Goal: Transaction & Acquisition: Book appointment/travel/reservation

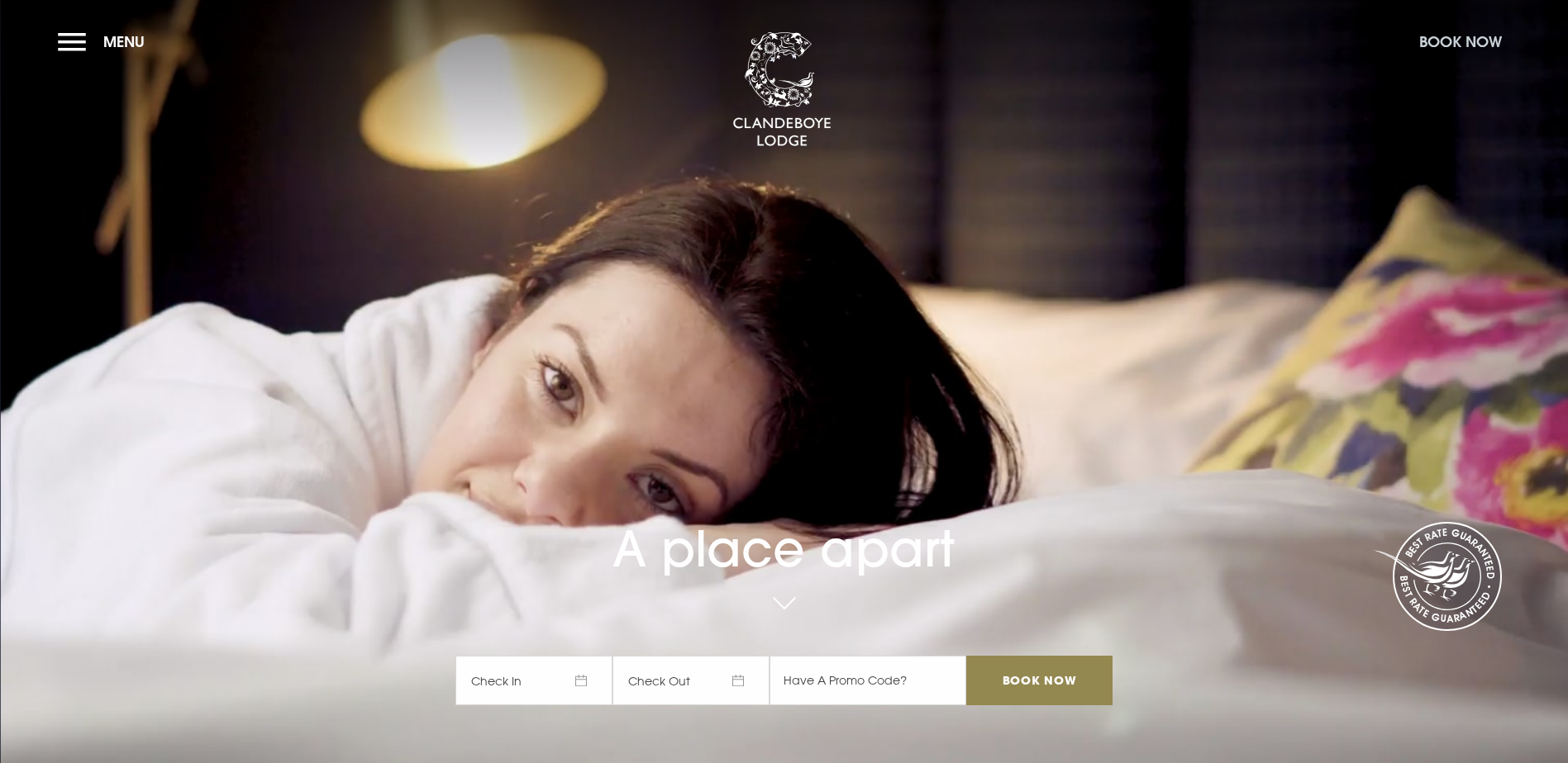
click at [1464, 44] on button "Book Now" at bounding box center [1460, 41] width 99 height 36
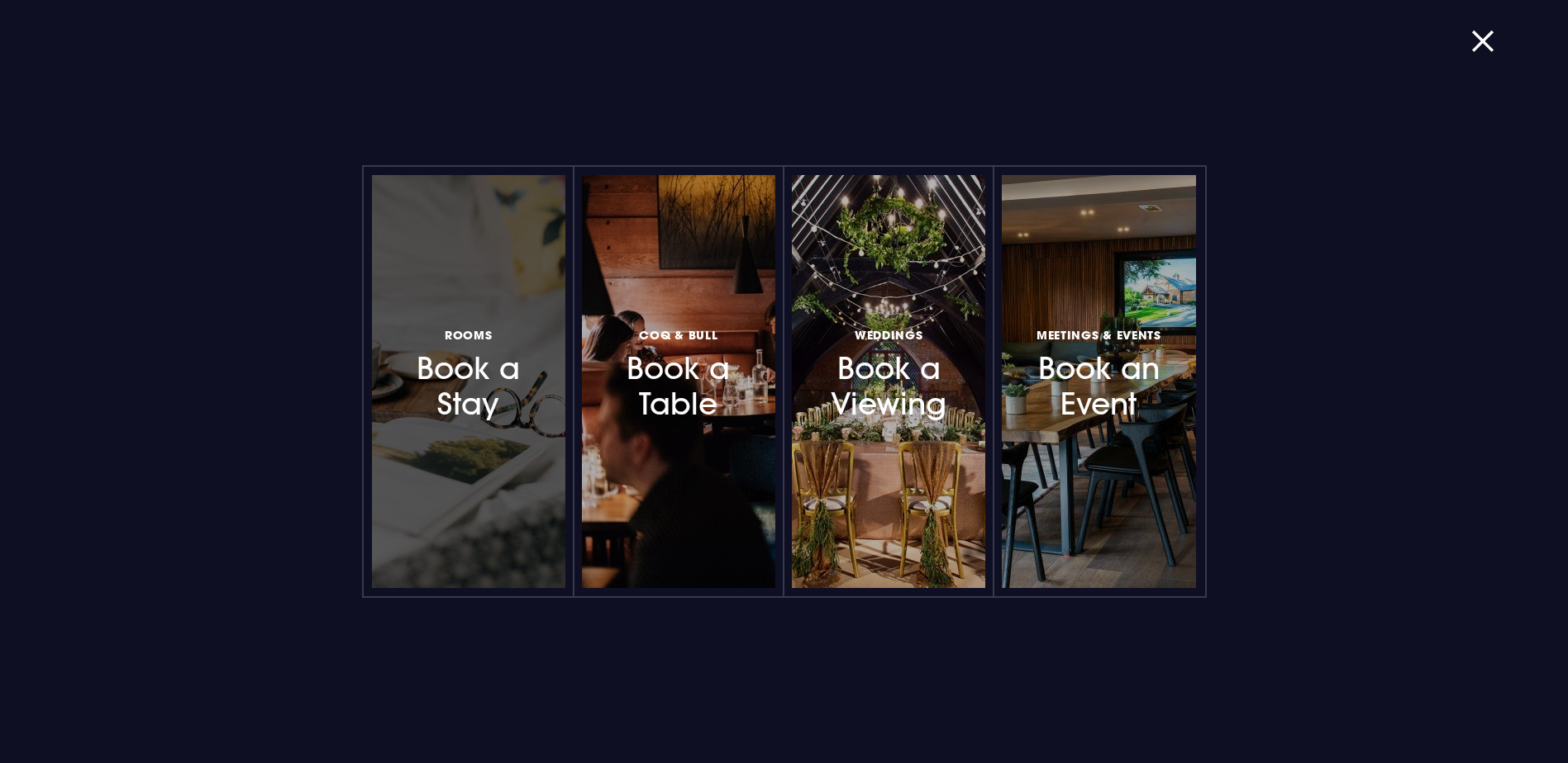
click at [487, 438] on div at bounding box center [469, 382] width 194 height 413
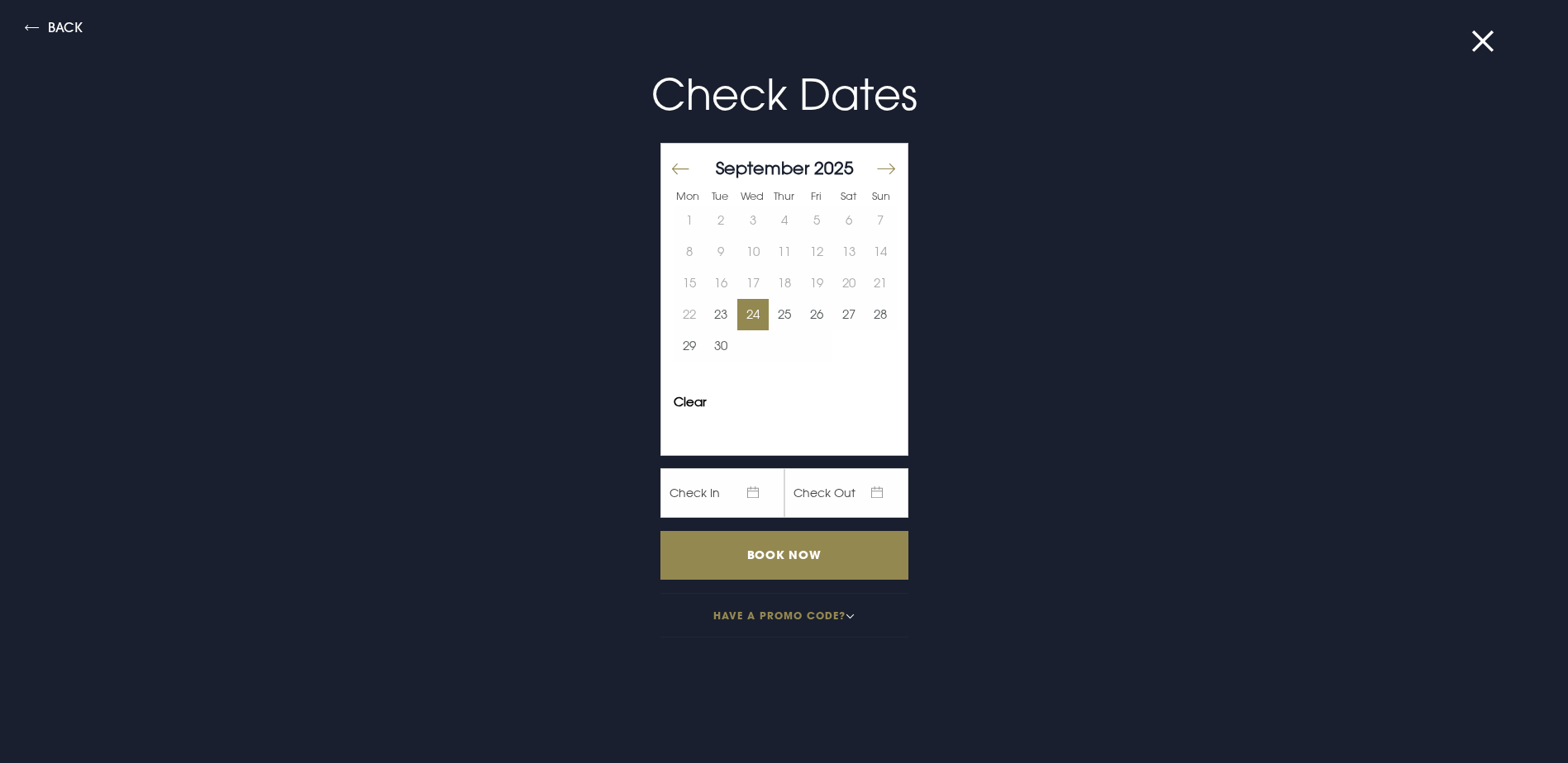
click at [737, 321] on button "24" at bounding box center [753, 314] width 32 height 31
click at [769, 315] on button "25" at bounding box center [785, 314] width 32 height 31
click at [779, 548] on input "Book Now" at bounding box center [784, 555] width 248 height 49
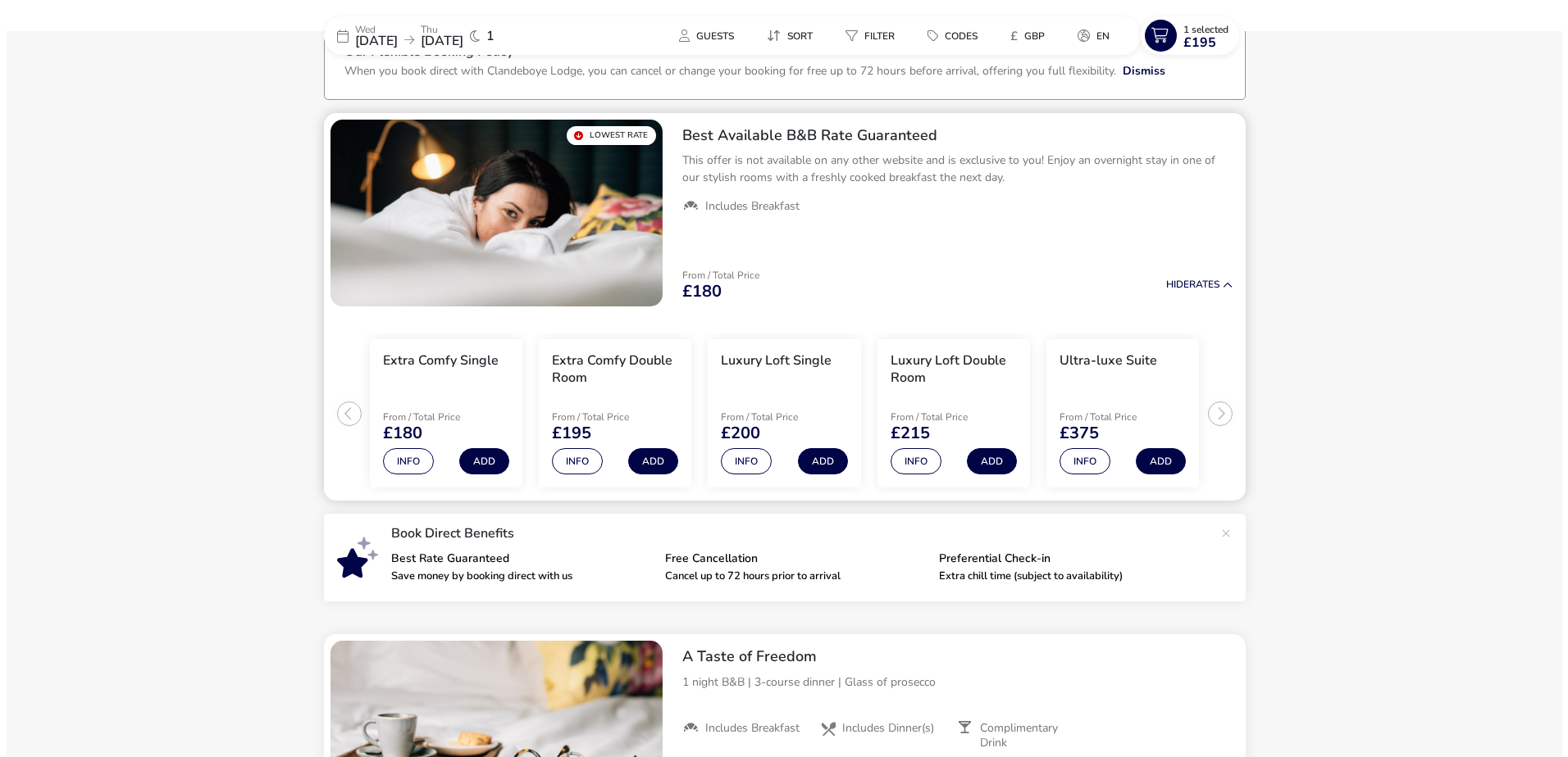
scroll to position [117, 0]
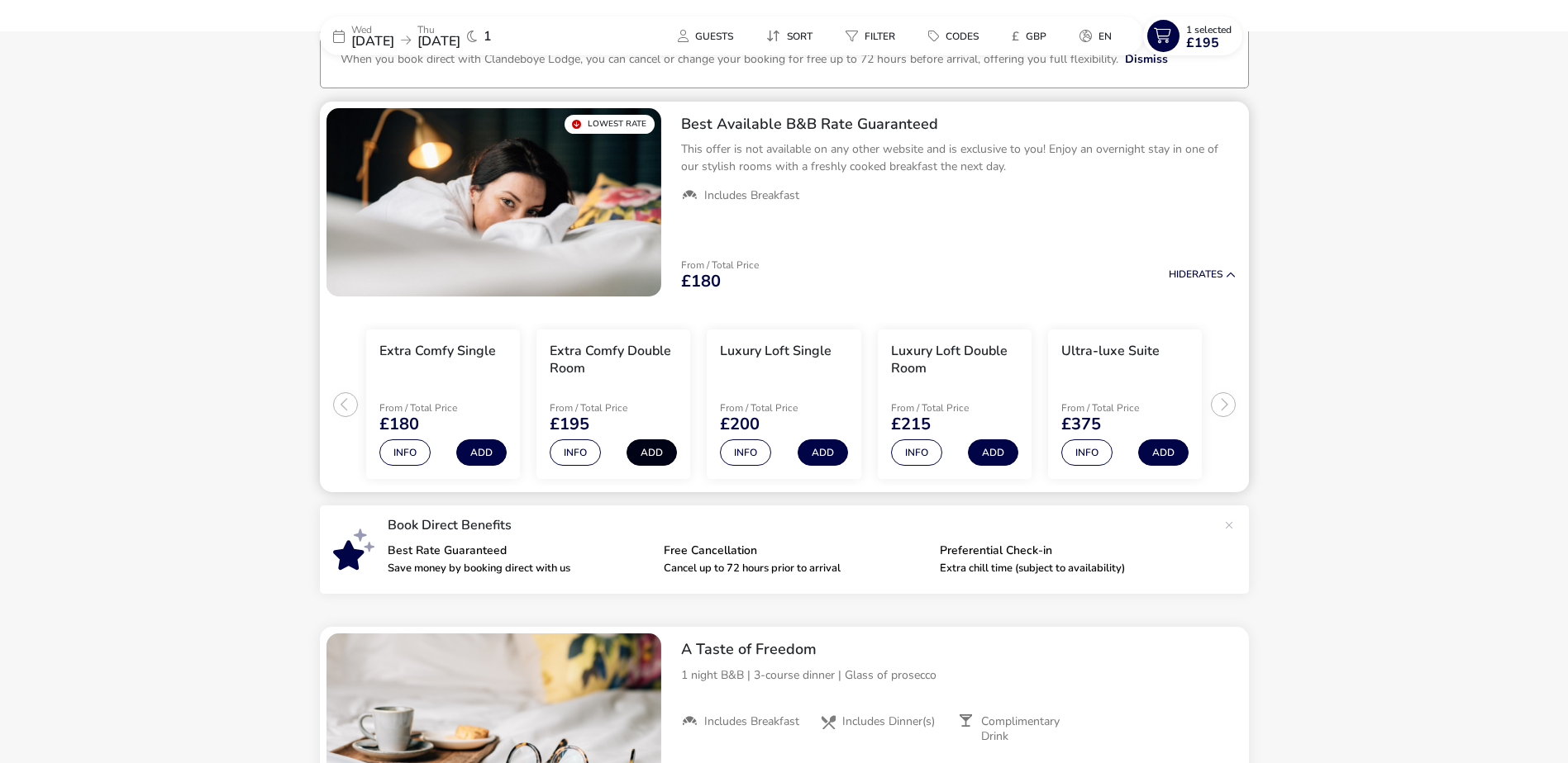
click at [671, 450] on button "Add" at bounding box center [651, 453] width 51 height 26
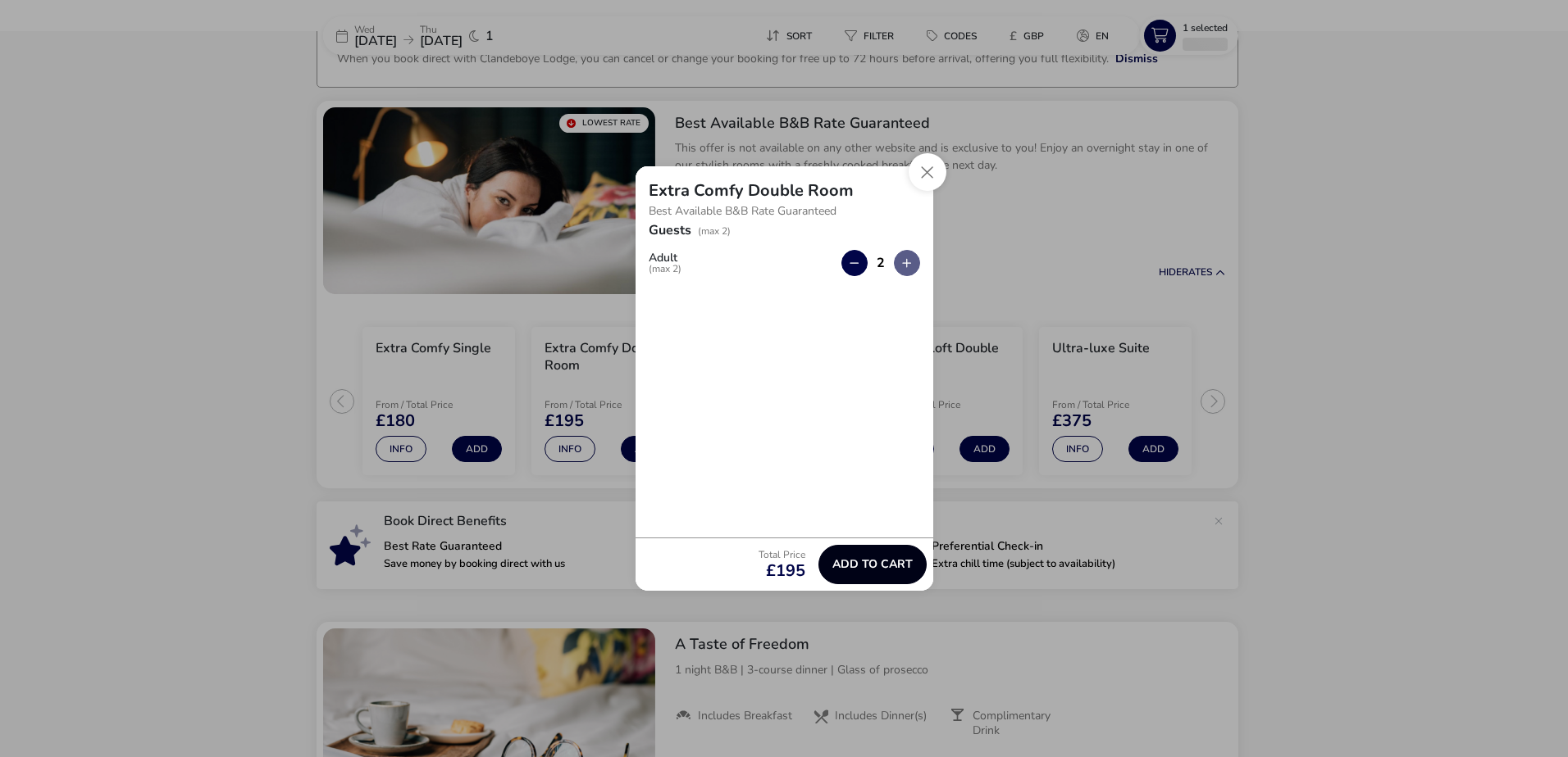
click at [887, 571] on span "Add to cart" at bounding box center [872, 564] width 80 height 12
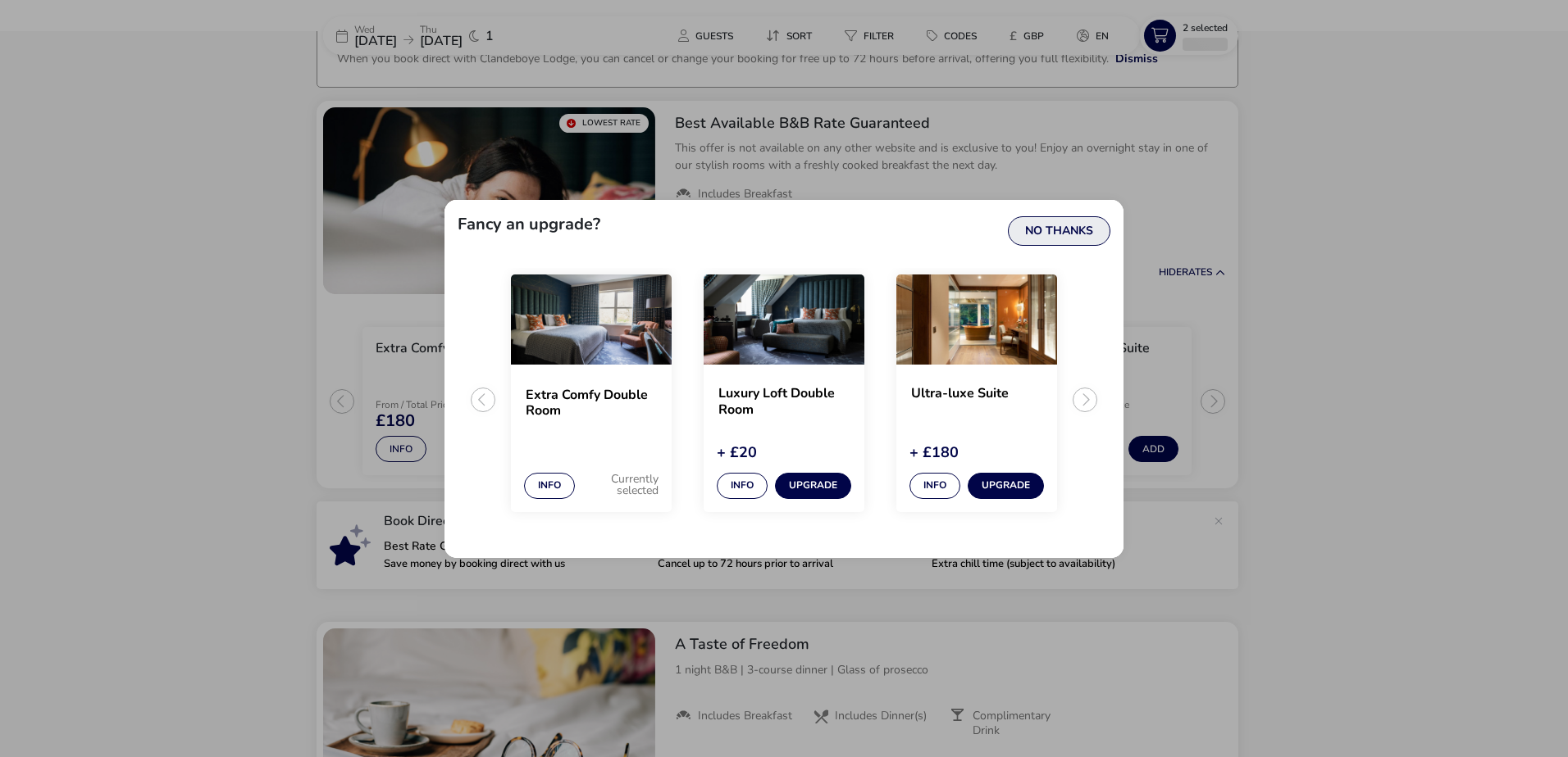
click at [1048, 237] on button "No Thanks" at bounding box center [1059, 231] width 103 height 30
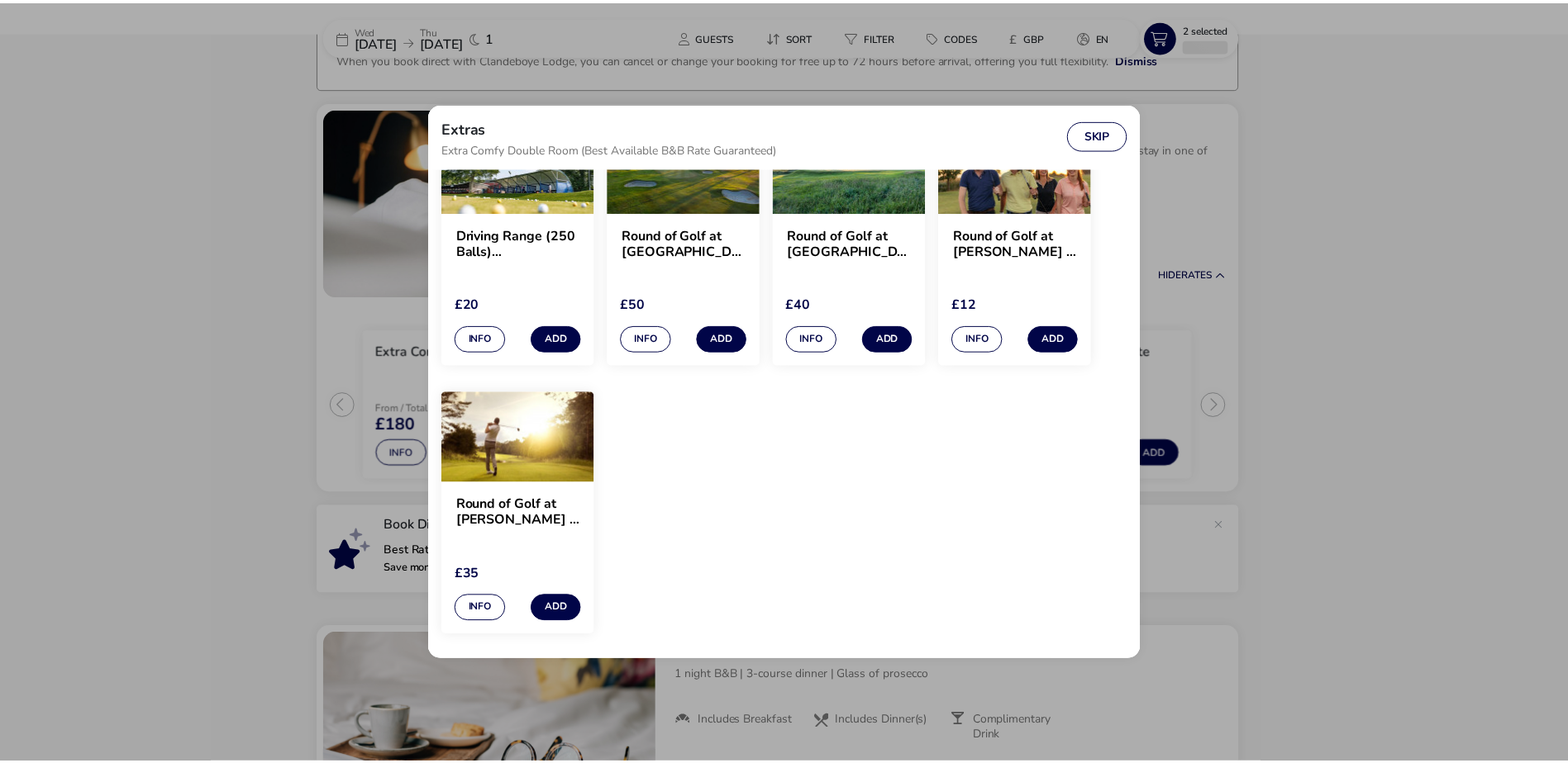
scroll to position [999, 0]
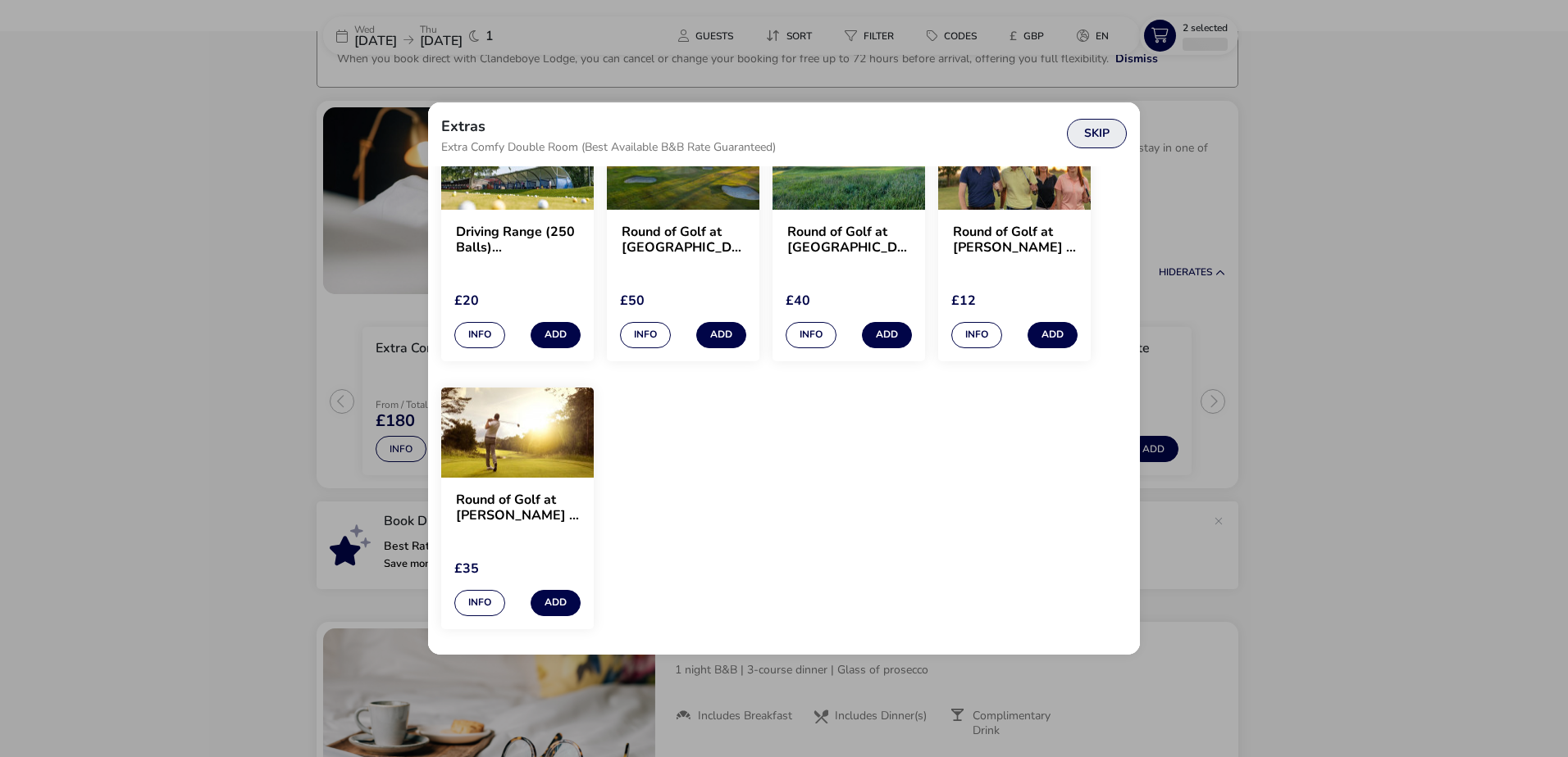
click at [1101, 128] on button "Skip" at bounding box center [1097, 133] width 60 height 30
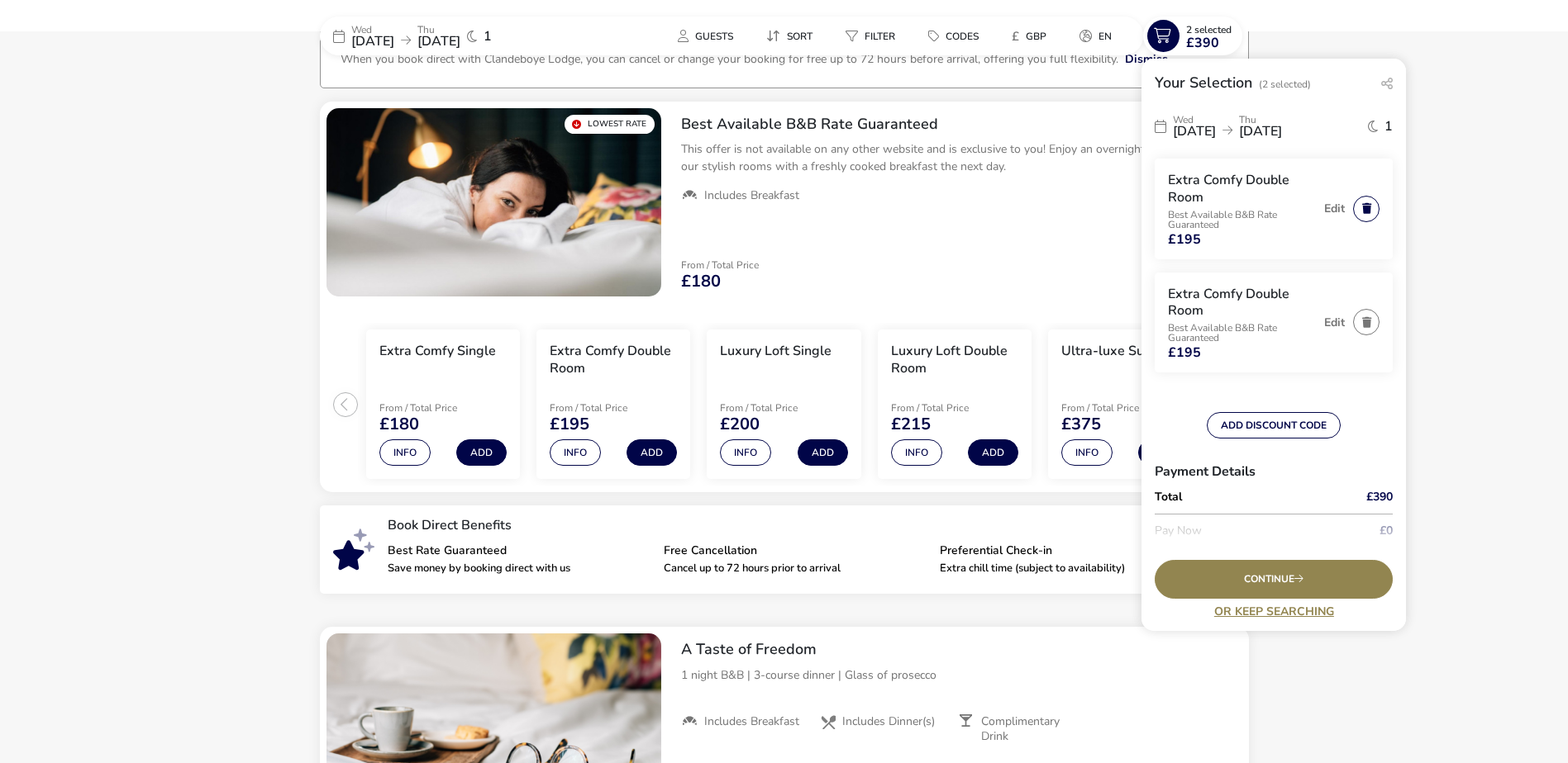
click at [1353, 210] on button "button" at bounding box center [1366, 209] width 26 height 26
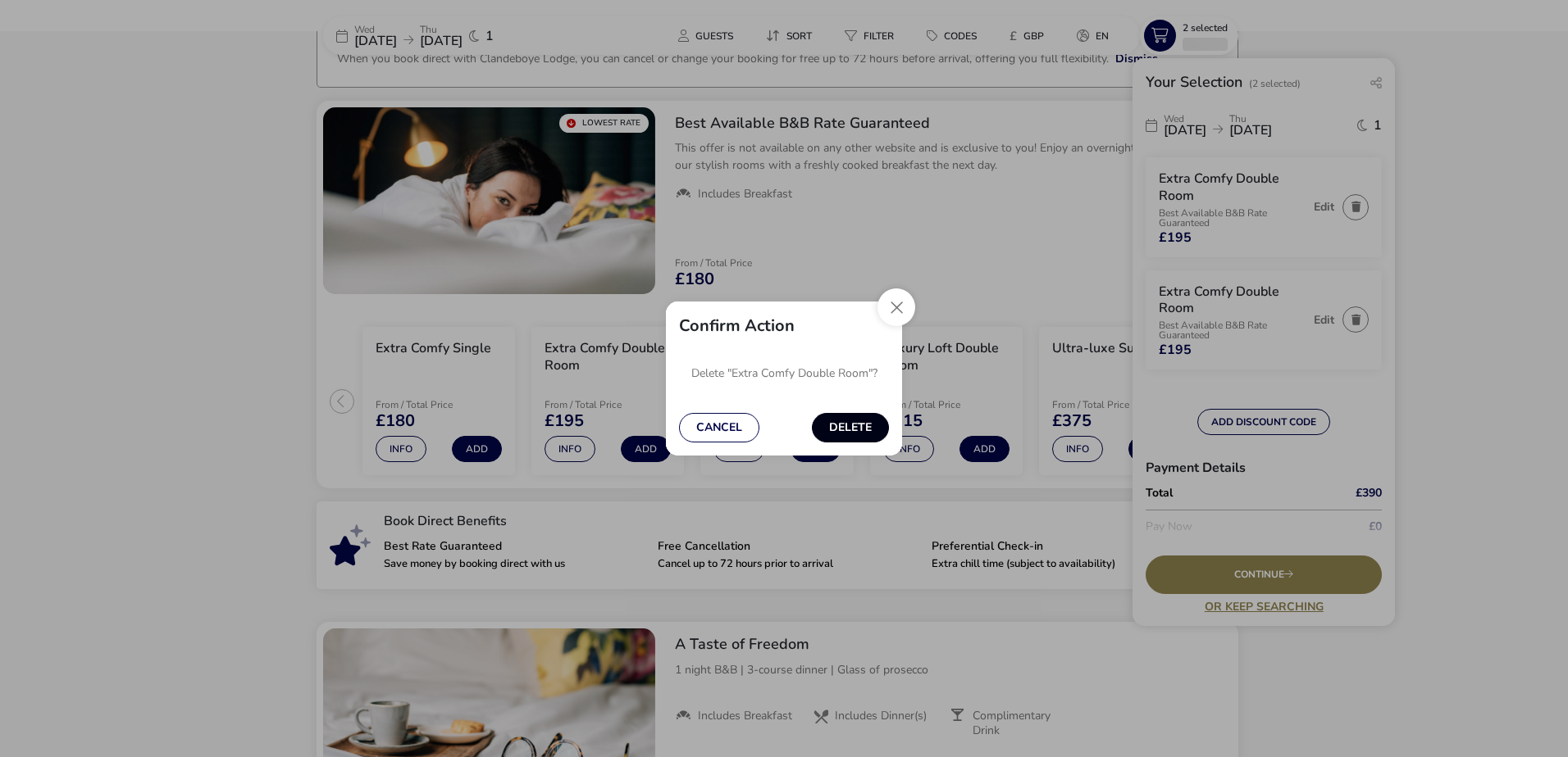
click at [850, 429] on button "Delete" at bounding box center [850, 428] width 77 height 30
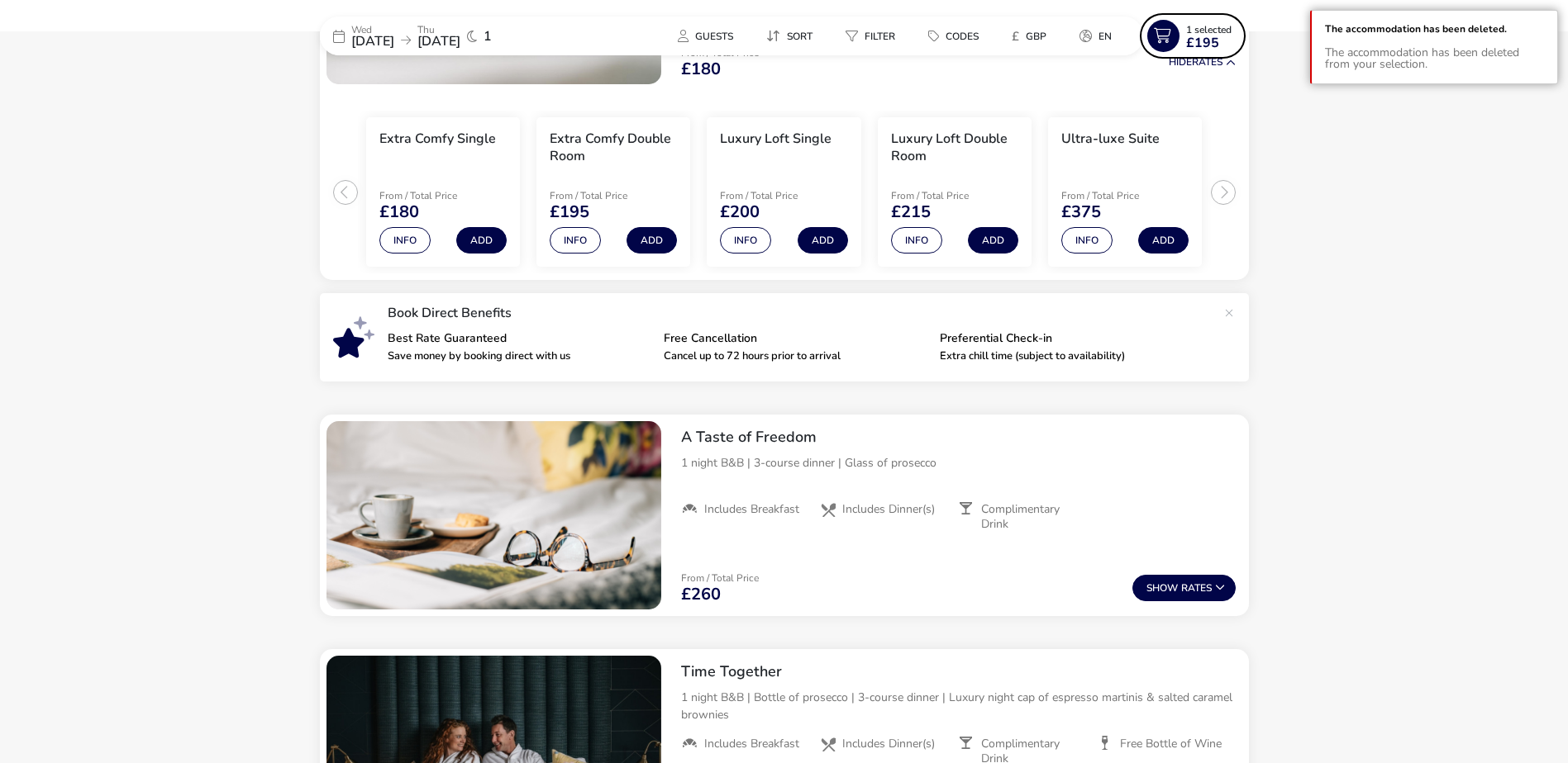
scroll to position [0, 0]
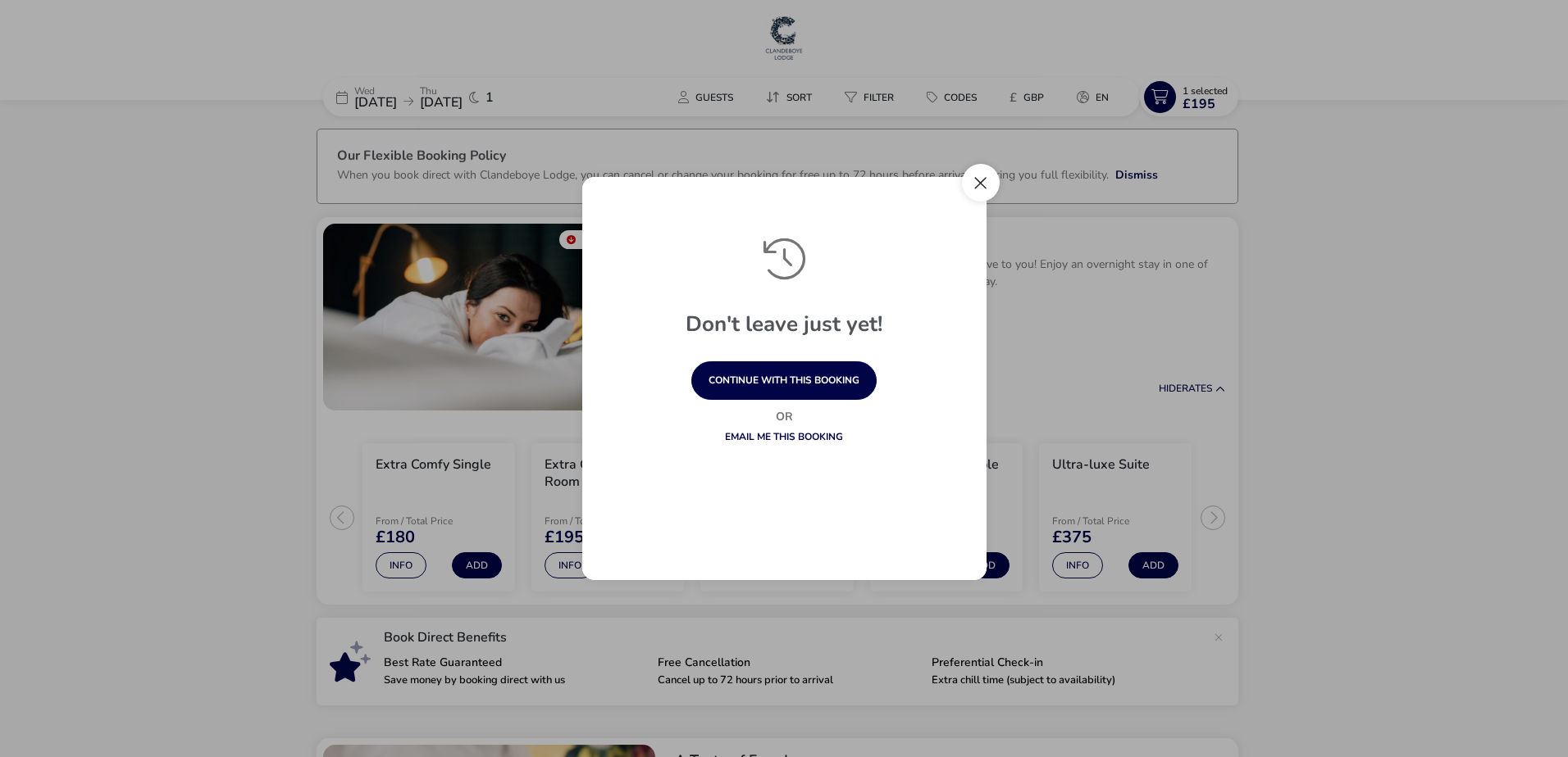
click at [980, 180] on button "Close" at bounding box center [980, 183] width 37 height 37
